Goal: Task Accomplishment & Management: Use online tool/utility

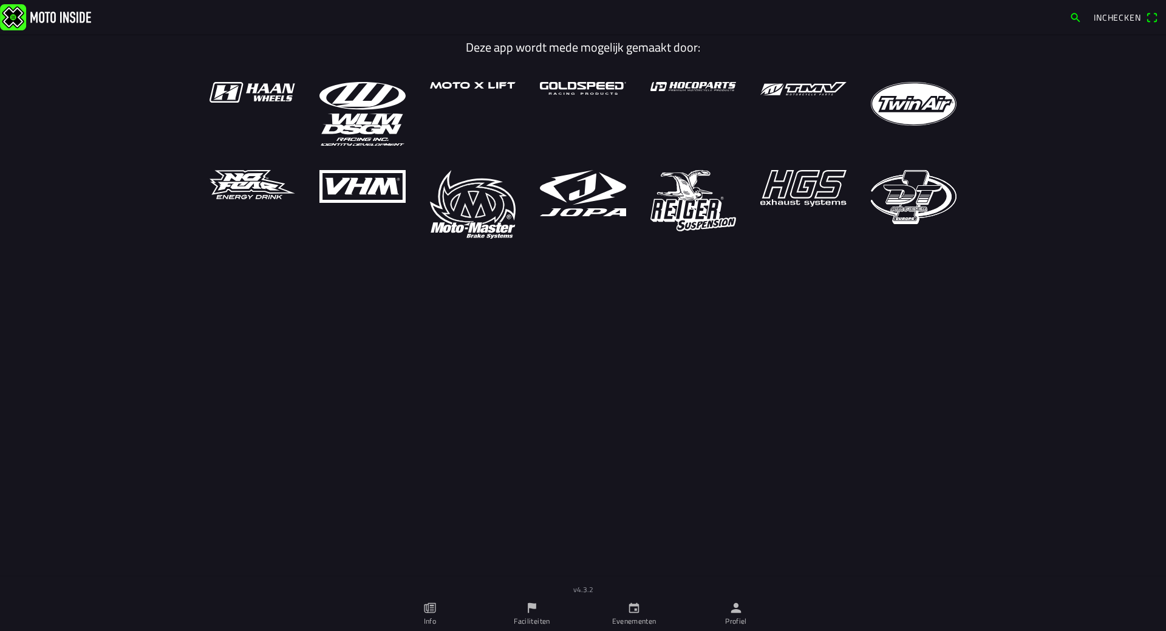
click at [728, 618] on ion-label "Profiel" at bounding box center [736, 621] width 22 height 11
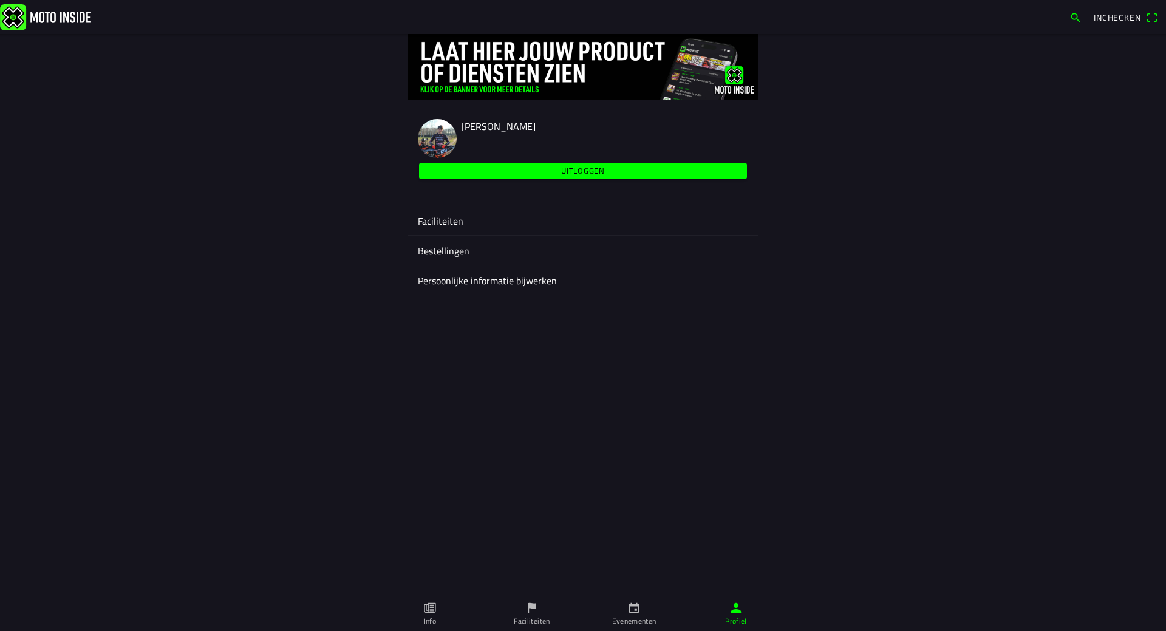
click at [438, 215] on ion-label "Faciliteiten" at bounding box center [583, 221] width 330 height 15
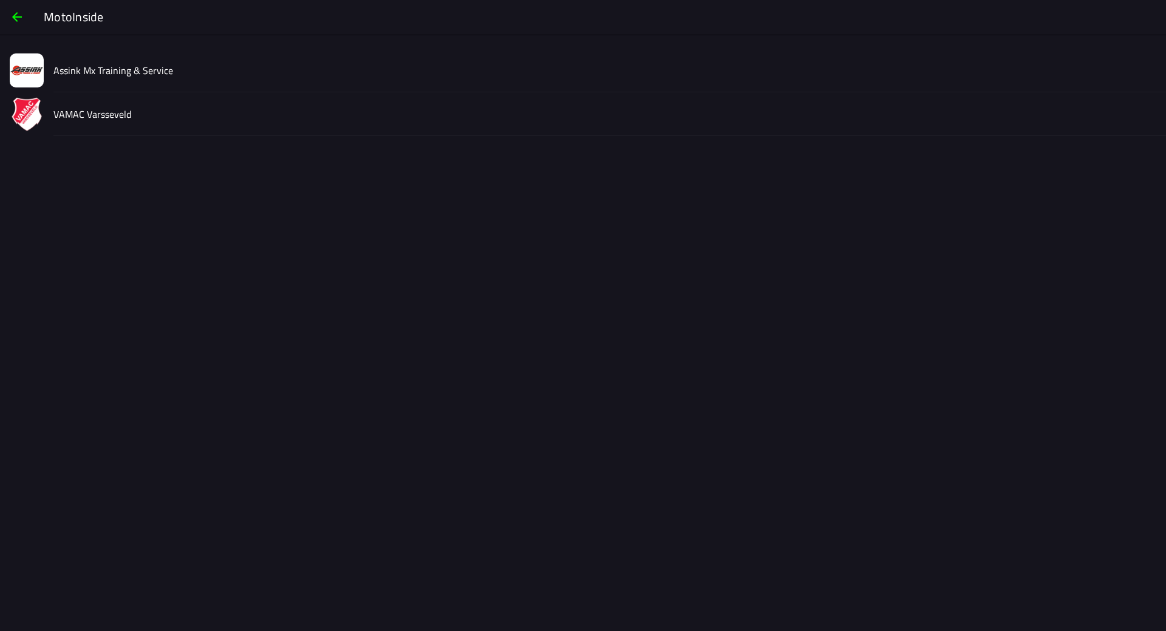
click at [113, 123] on div "VAMAC Varsseveld" at bounding box center [604, 113] width 1103 height 43
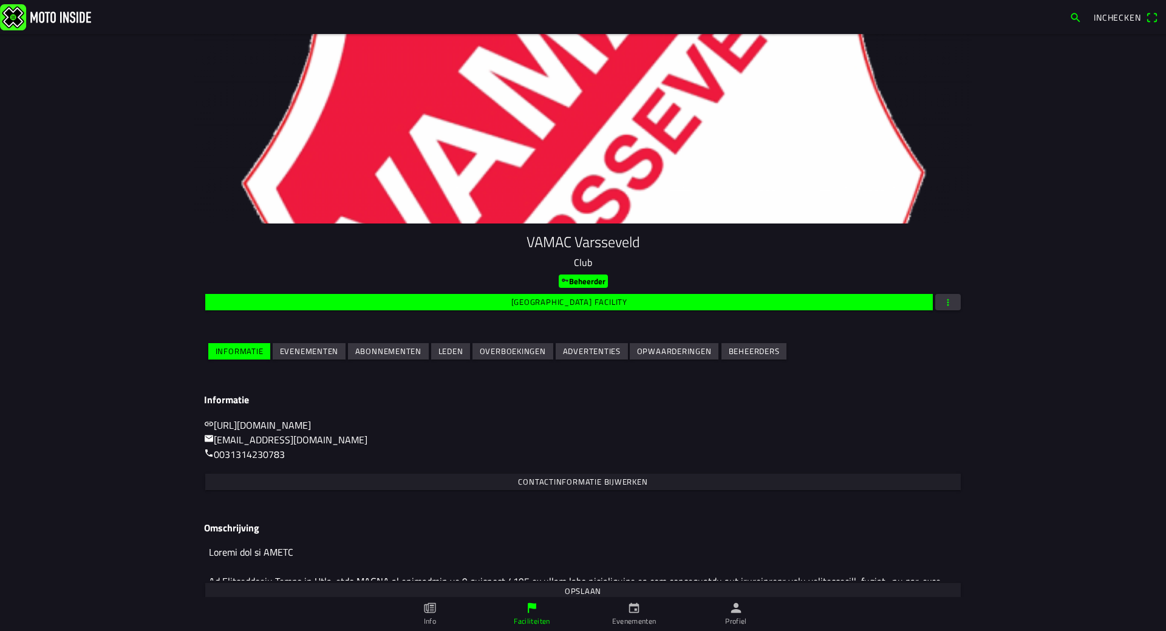
click at [309, 360] on span "Evenementen" at bounding box center [309, 351] width 59 height 16
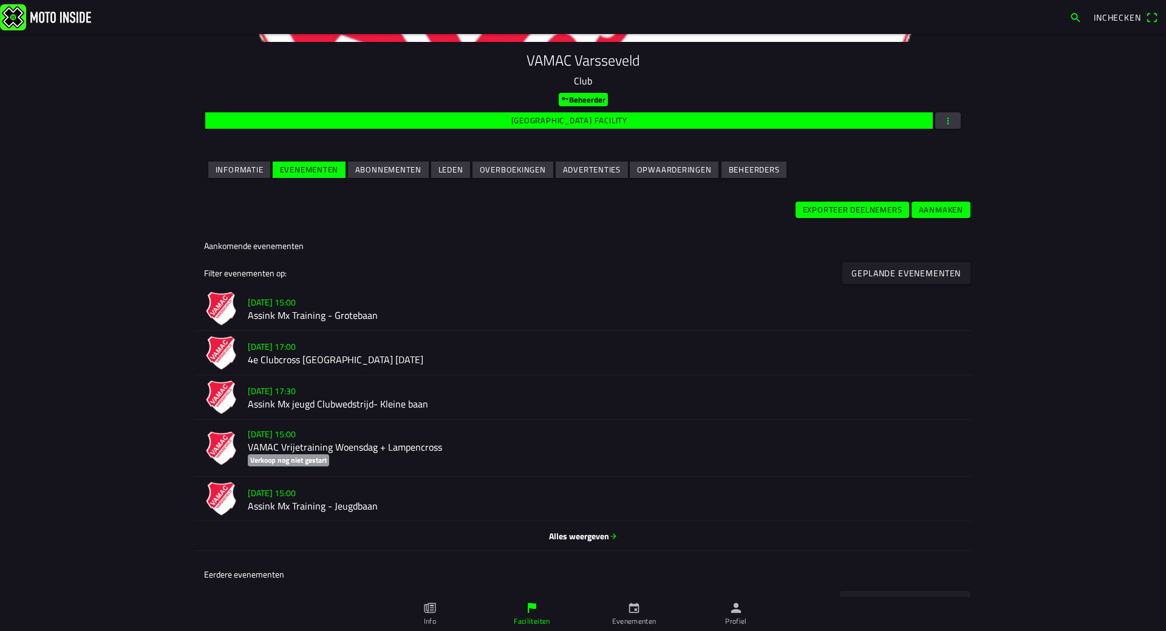
scroll to position [182, 0]
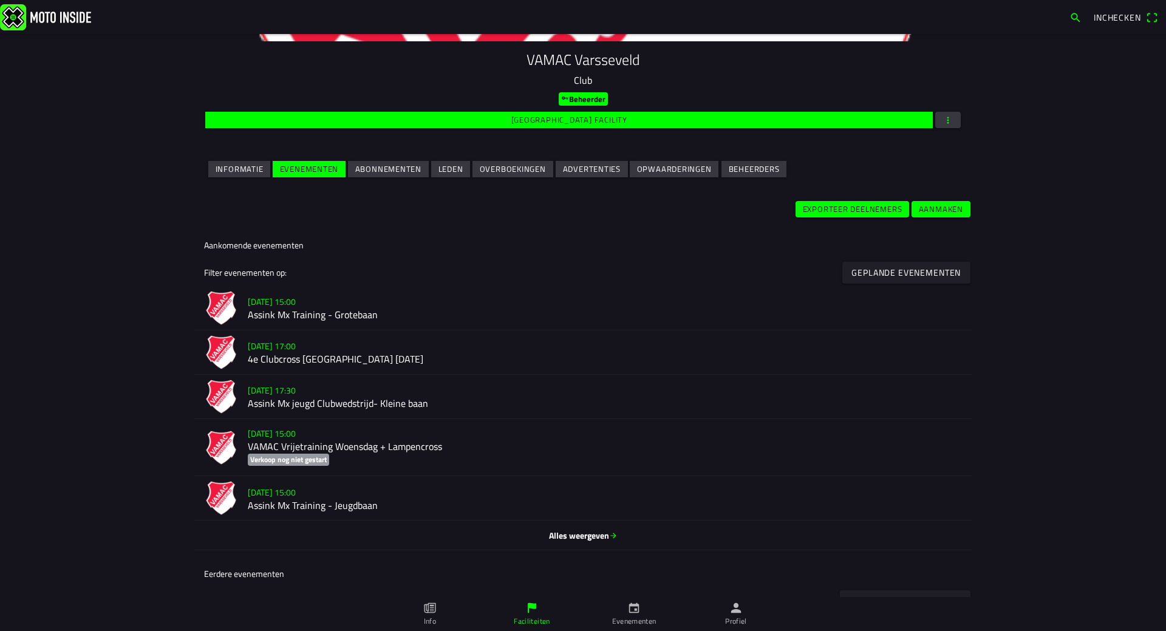
click at [351, 406] on h2 "Assink Mx jeugd Clubwedstrijd- Kleine baan" at bounding box center [605, 404] width 714 height 12
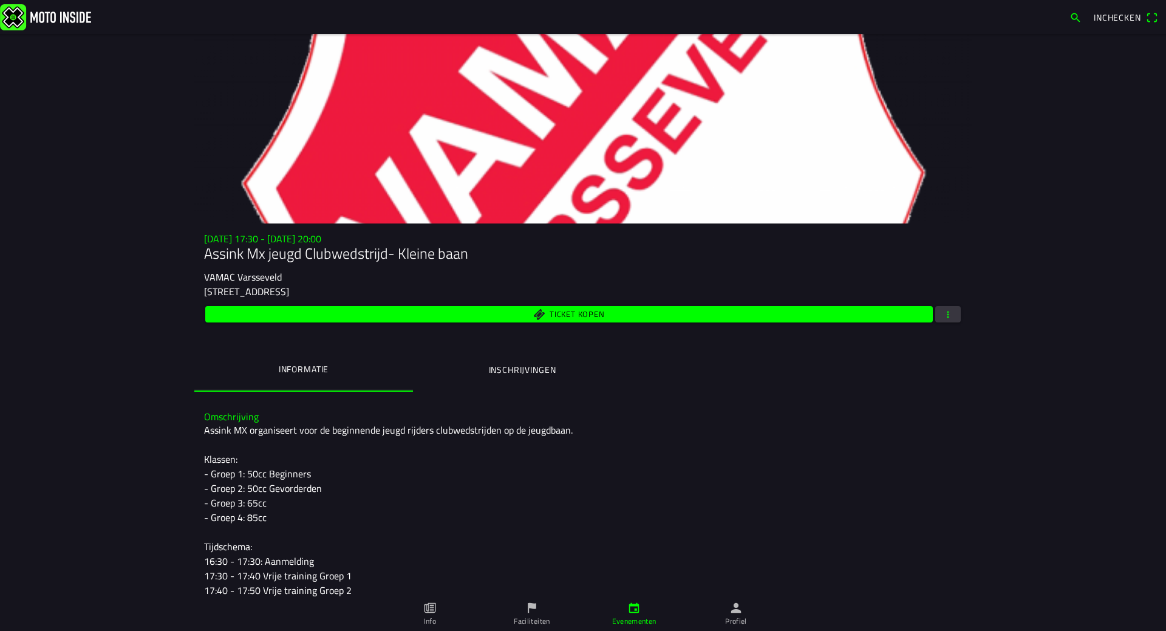
click at [936, 311] on button "button" at bounding box center [949, 314] width 26 height 16
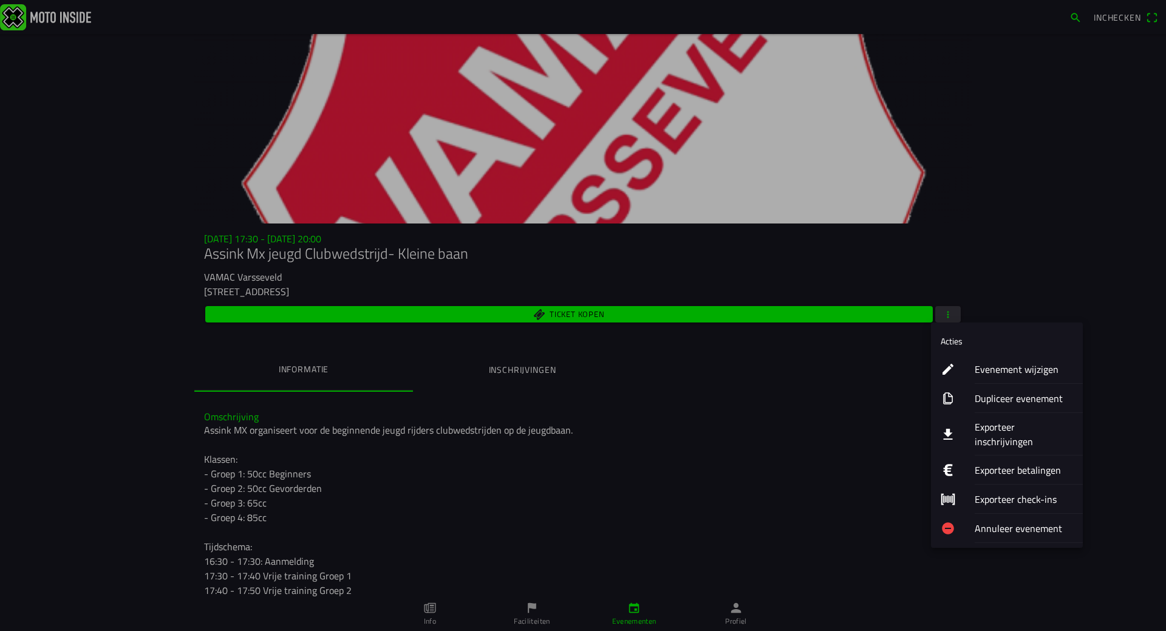
click at [1013, 425] on ion-label "Exporteer inschrijvingen" at bounding box center [1024, 434] width 98 height 29
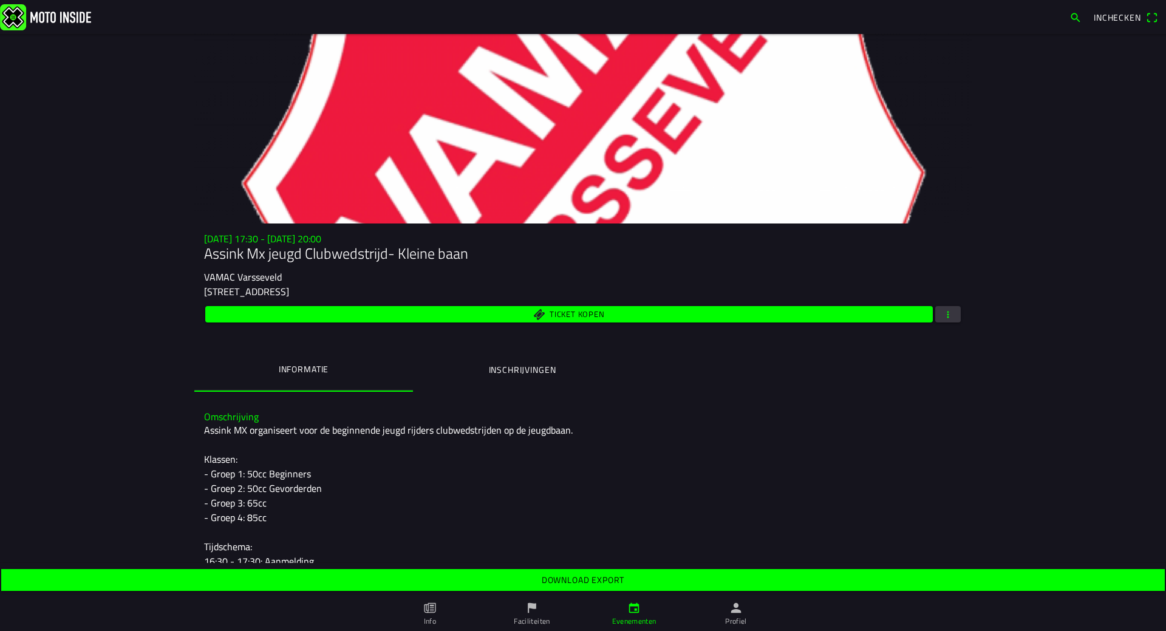
click at [595, 573] on span "Download export" at bounding box center [582, 580] width 1145 height 22
